Goal: Task Accomplishment & Management: Complete application form

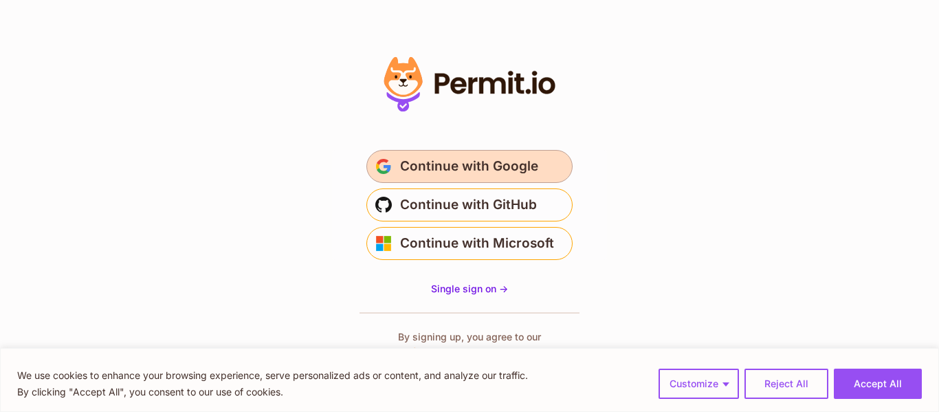
click at [485, 161] on span "Continue with Google" at bounding box center [469, 166] width 138 height 22
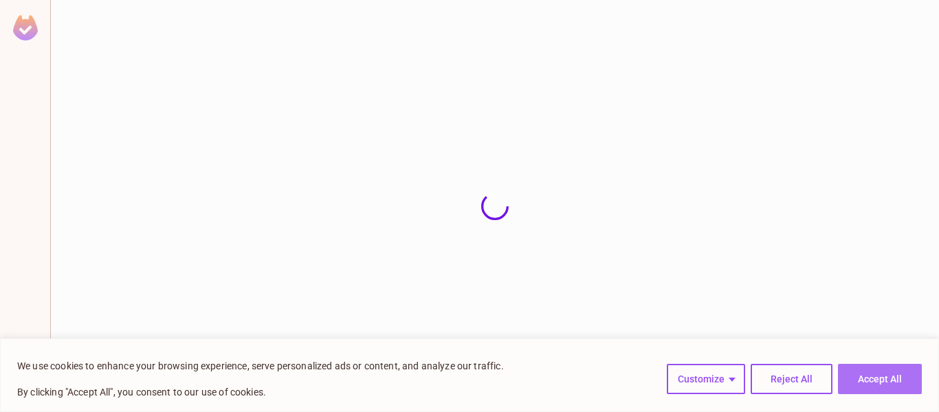
click at [847, 374] on button "Accept All" at bounding box center [880, 379] width 84 height 30
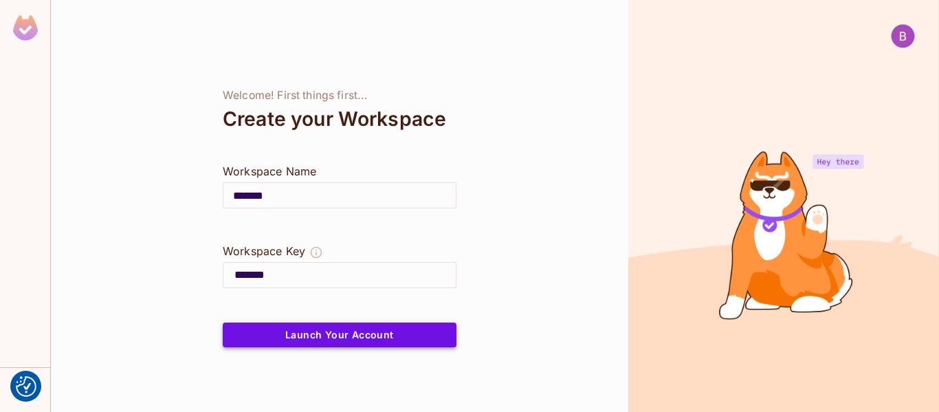
click at [362, 342] on button "Launch Your Account" at bounding box center [340, 334] width 234 height 25
